Goal: Task Accomplishment & Management: Use online tool/utility

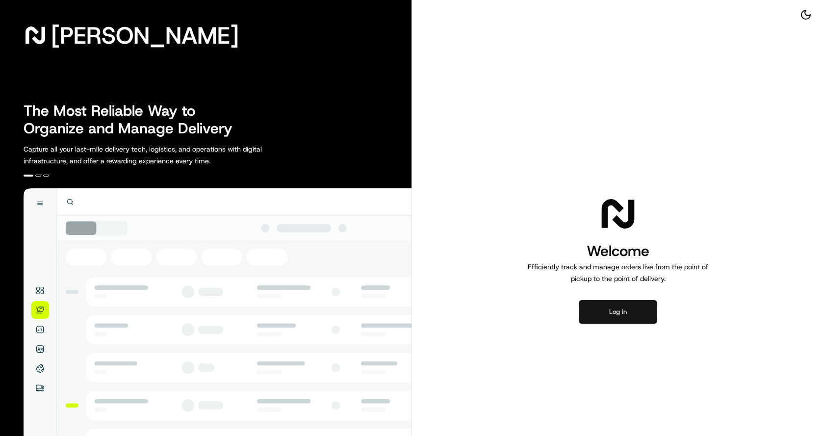
click at [618, 311] on button "Log in" at bounding box center [618, 312] width 78 height 24
